Goal: Information Seeking & Learning: Learn about a topic

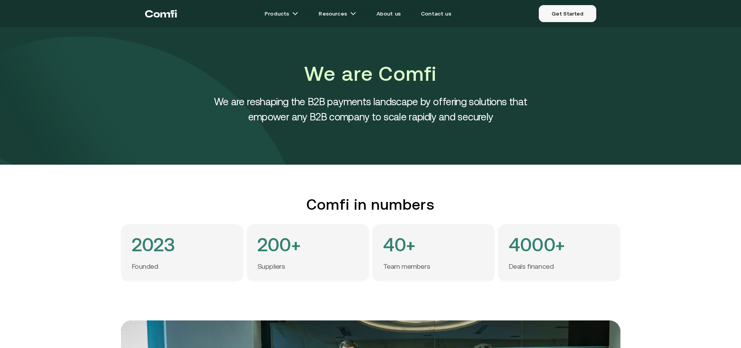
click at [564, 12] on link "Get Started" at bounding box center [566, 13] width 57 height 17
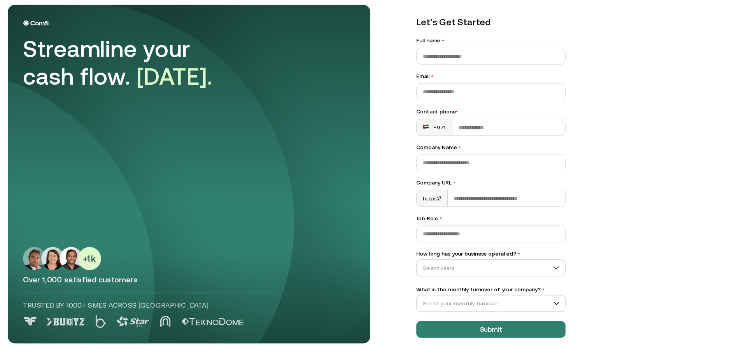
scroll to position [22, 0]
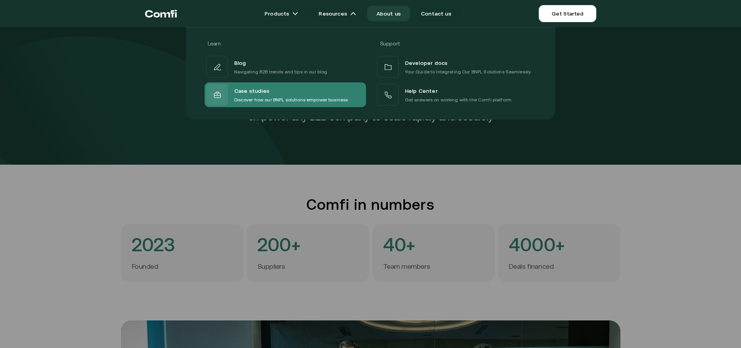
click at [300, 99] on p "Discover how our BNPL solutions empower business" at bounding box center [291, 100] width 114 height 8
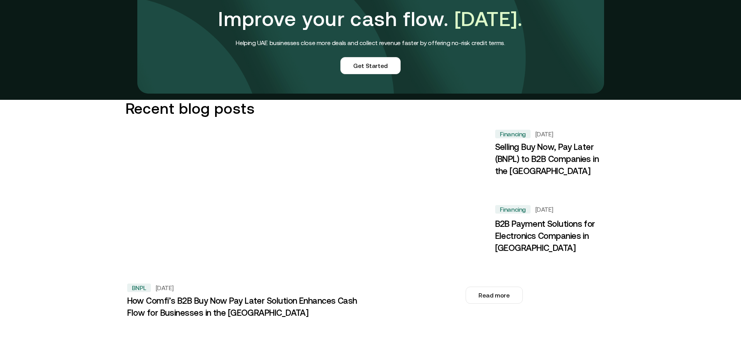
scroll to position [739, 0]
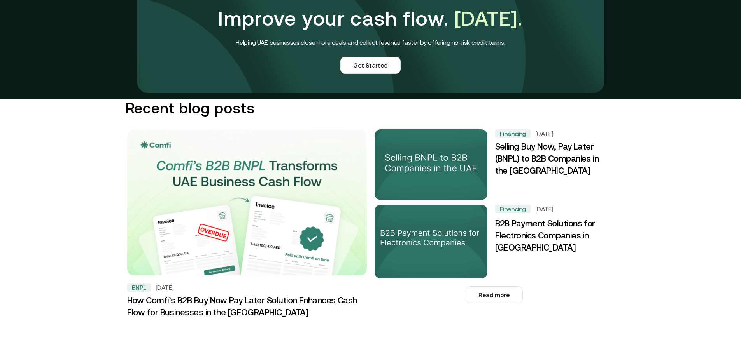
click at [437, 149] on img at bounding box center [430, 165] width 119 height 74
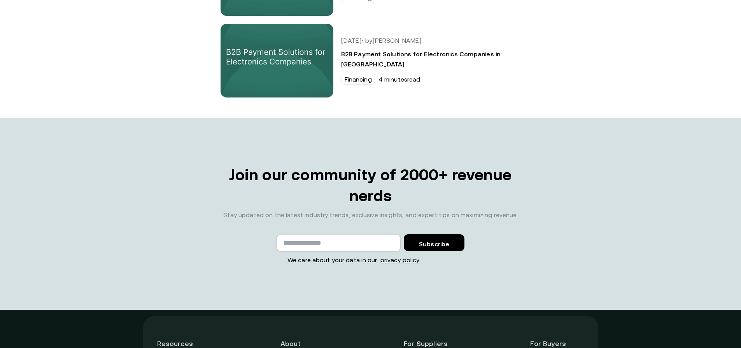
scroll to position [1348, 0]
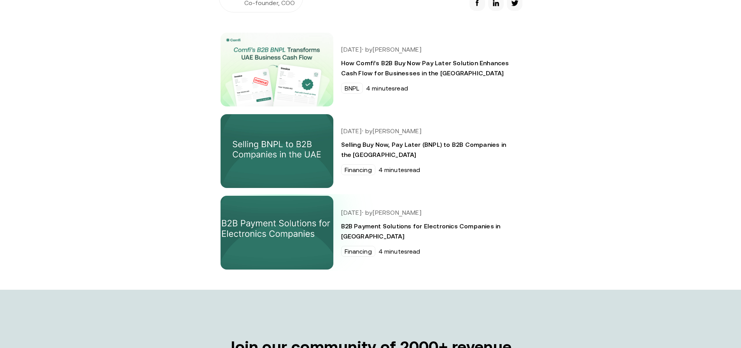
click at [290, 192] on img at bounding box center [277, 232] width 124 height 81
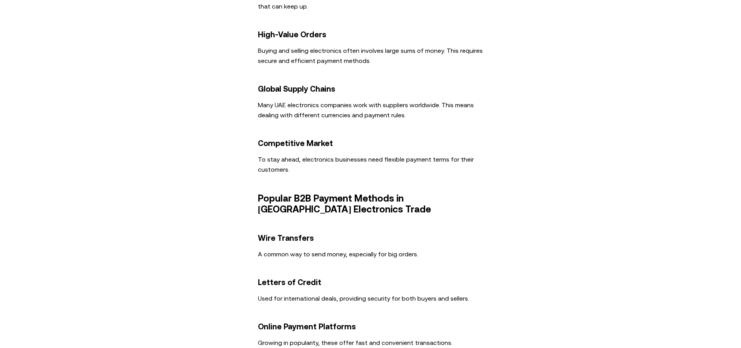
scroll to position [753, 0]
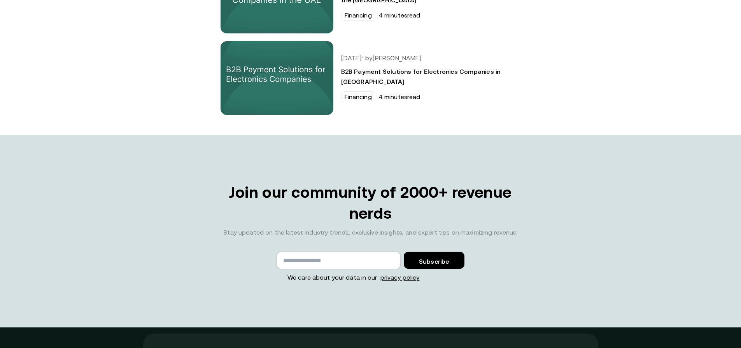
scroll to position [1620, 0]
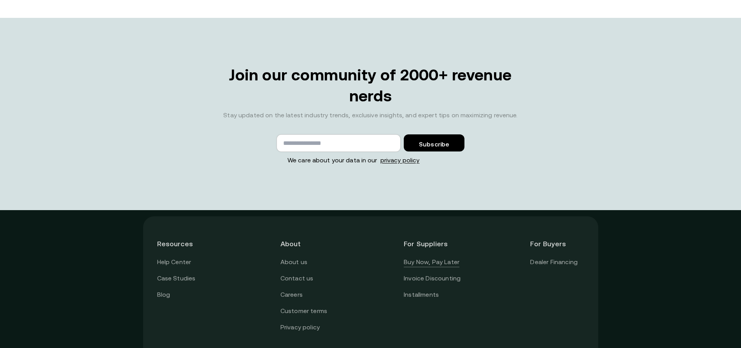
click at [433, 257] on link "Buy Now, Pay Later" at bounding box center [431, 262] width 56 height 10
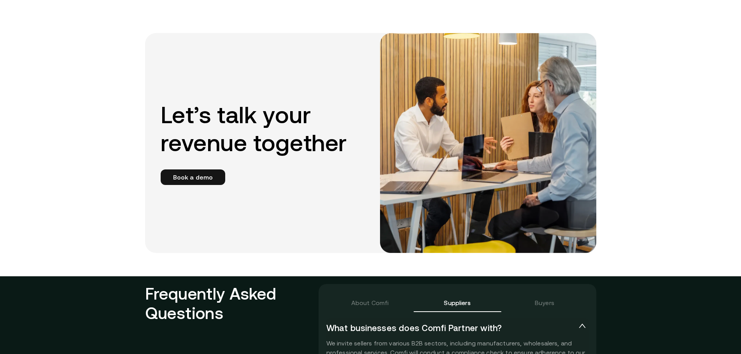
scroll to position [1589, 0]
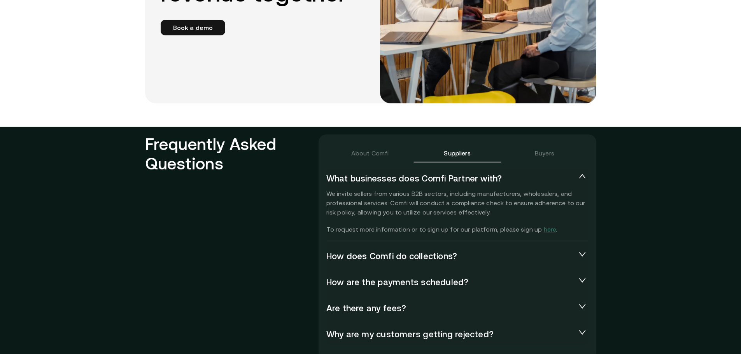
click at [403, 259] on span "How does Comfi do collections?" at bounding box center [451, 256] width 250 height 11
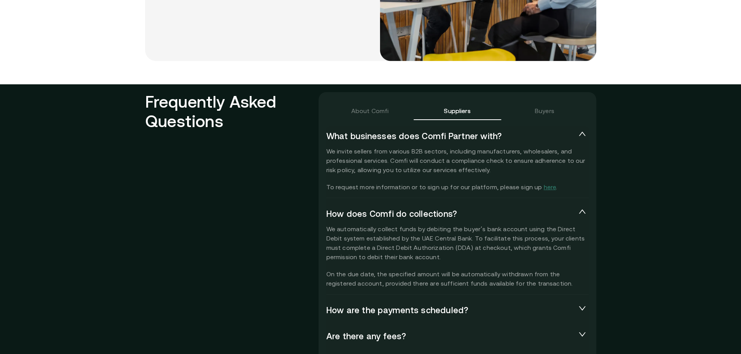
scroll to position [1705, 0]
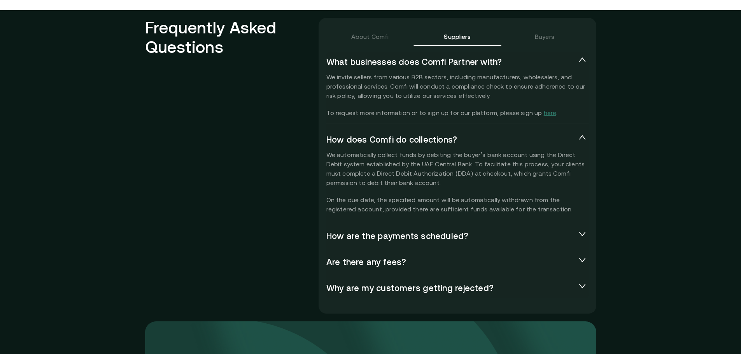
click at [483, 234] on span "How are the payments scheduled?" at bounding box center [451, 236] width 250 height 11
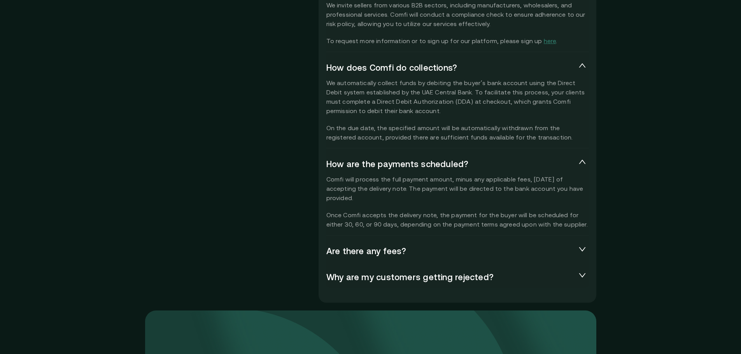
scroll to position [1783, 0]
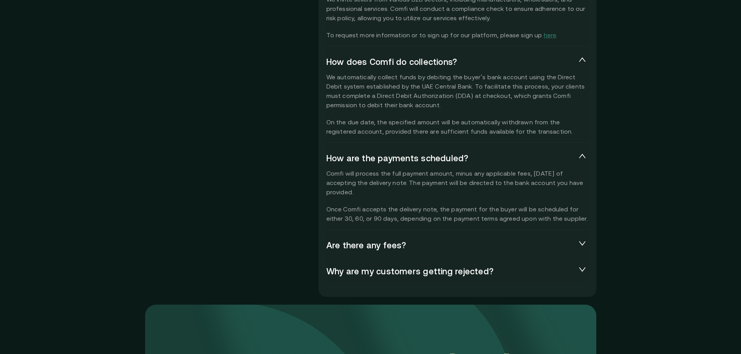
click at [470, 243] on span "Are there any fees?" at bounding box center [451, 245] width 250 height 11
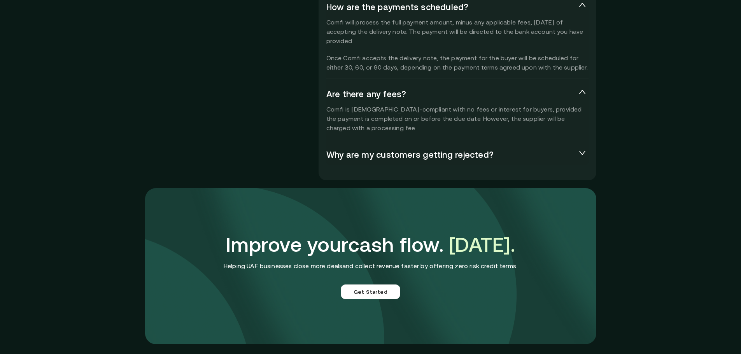
scroll to position [1939, 0]
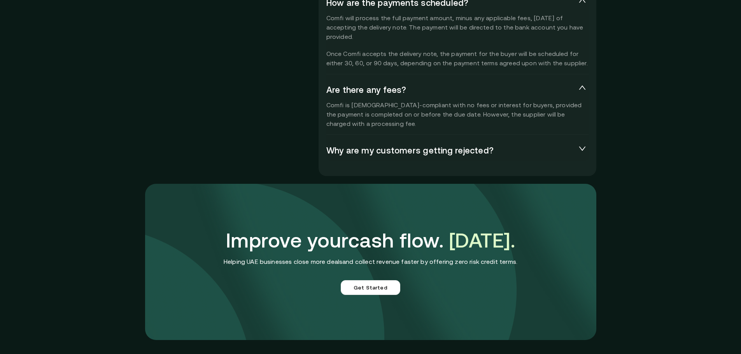
click at [481, 151] on span "Why are my customers getting rejected?" at bounding box center [451, 150] width 250 height 11
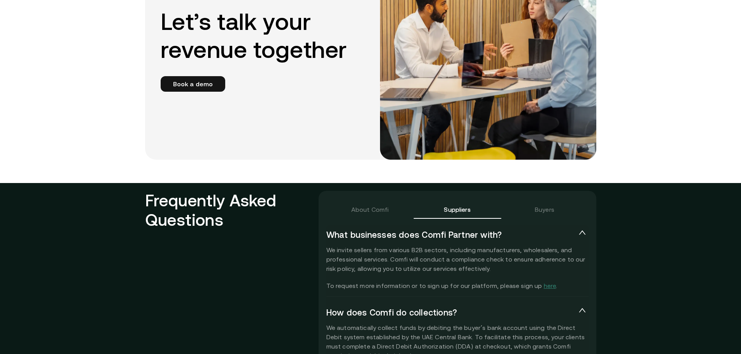
scroll to position [1589, 0]
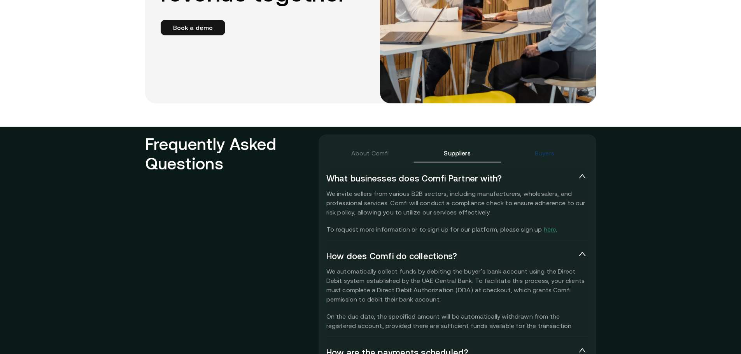
click at [545, 156] on div "Buyers" at bounding box center [543, 152] width 19 height 9
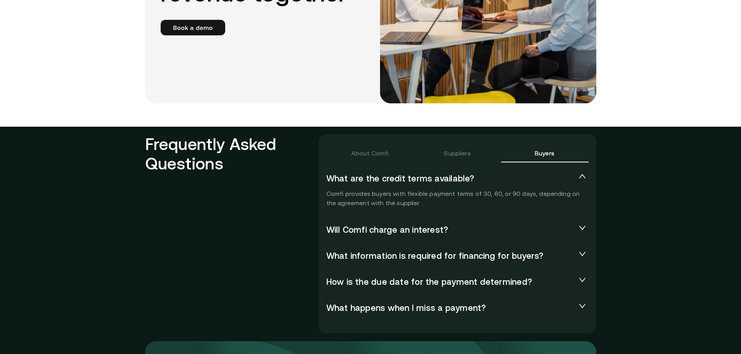
click at [466, 225] on span "Will Comfi charge an interest?" at bounding box center [451, 230] width 250 height 11
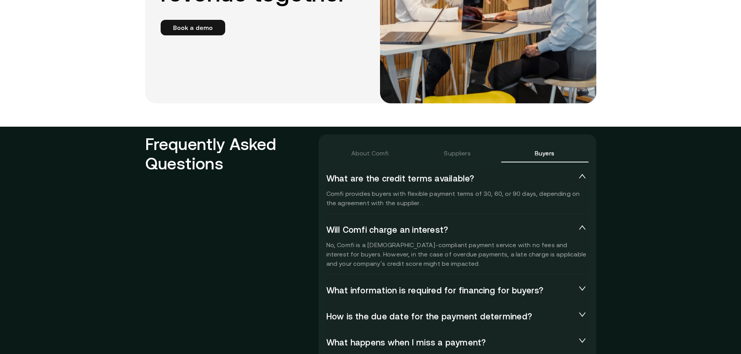
click at [475, 200] on p "Comfi provides buyers with flexible payment terms of 30, 60, or 90 days, depend…" at bounding box center [457, 198] width 262 height 19
click at [447, 289] on span "What information is required for financing for buyers?" at bounding box center [451, 290] width 250 height 11
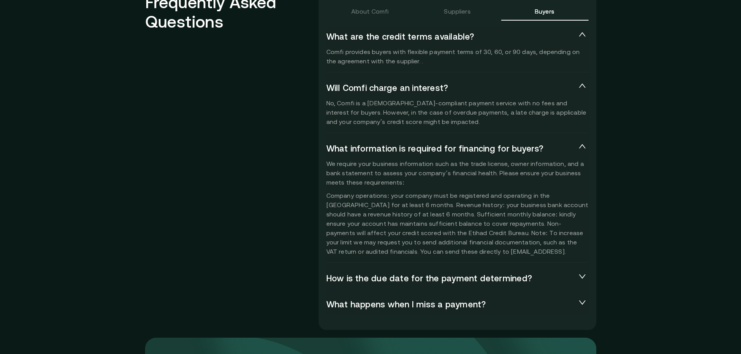
scroll to position [1744, 0]
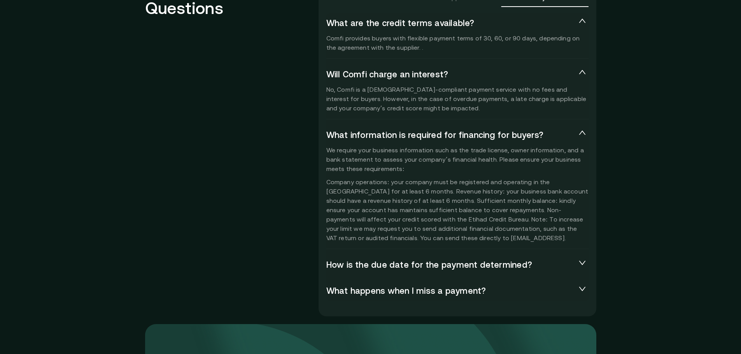
click at [459, 263] on span "How is the due date for the payment determined?" at bounding box center [451, 265] width 250 height 11
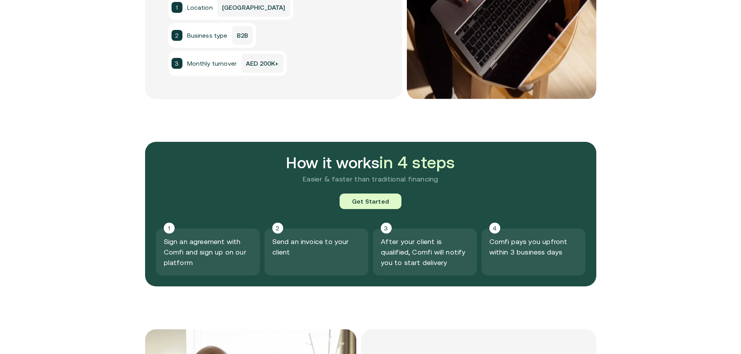
scroll to position [734, 0]
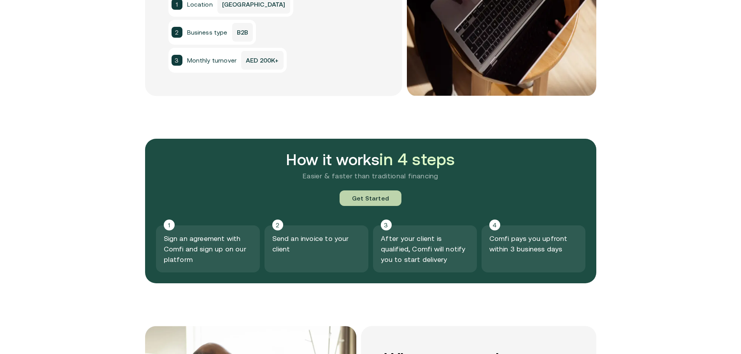
click at [374, 196] on link "Get Started" at bounding box center [370, 198] width 62 height 16
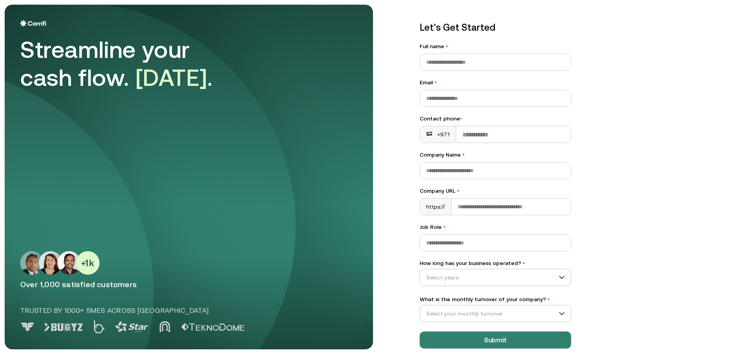
scroll to position [22, 0]
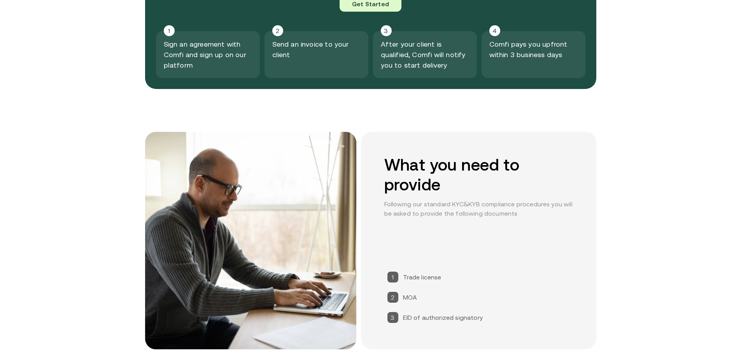
scroll to position [1200, 0]
